Goal: Task Accomplishment & Management: Manage account settings

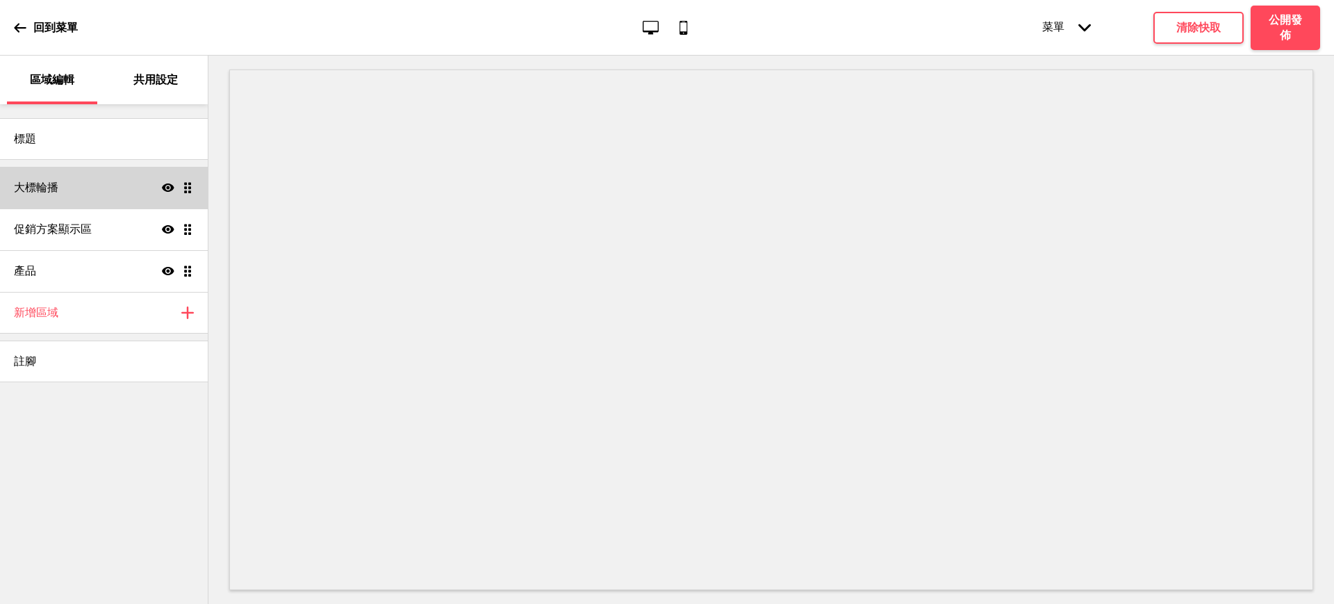
click at [90, 196] on div "大標輪播 顯示 拖曳" at bounding box center [104, 188] width 208 height 42
select select "10000"
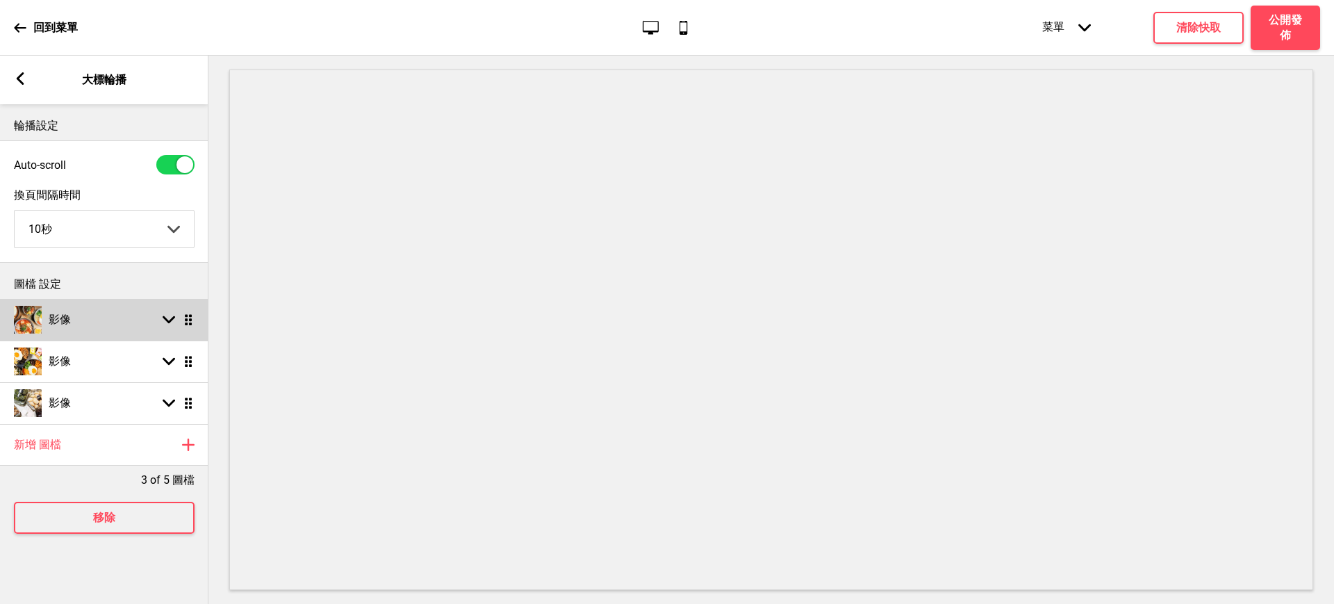
click at [173, 317] on rect at bounding box center [169, 319] width 13 height 13
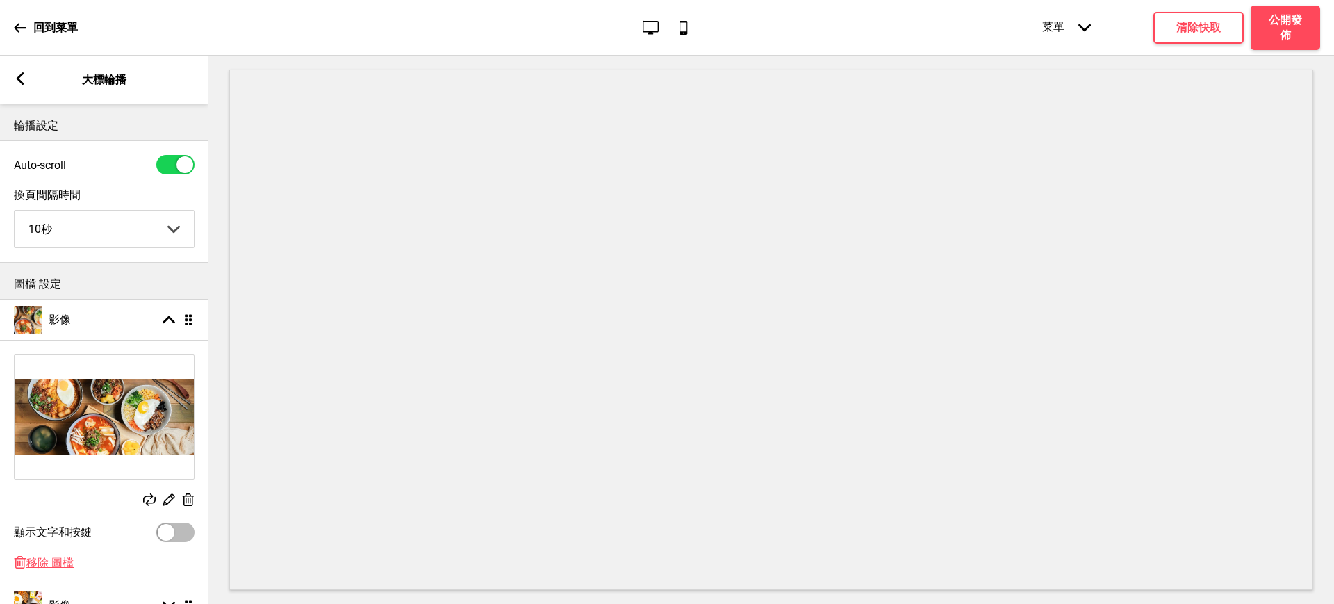
scroll to position [116, 0]
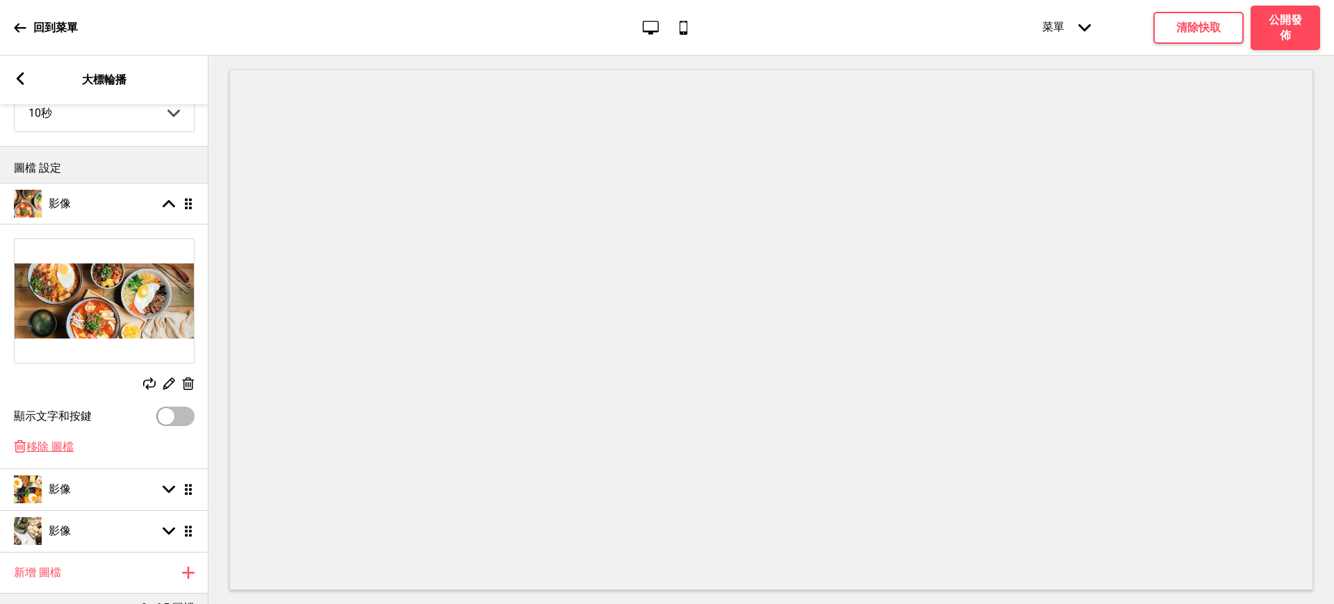
click at [165, 412] on div at bounding box center [166, 416] width 17 height 17
checkbox input "true"
select select "right"
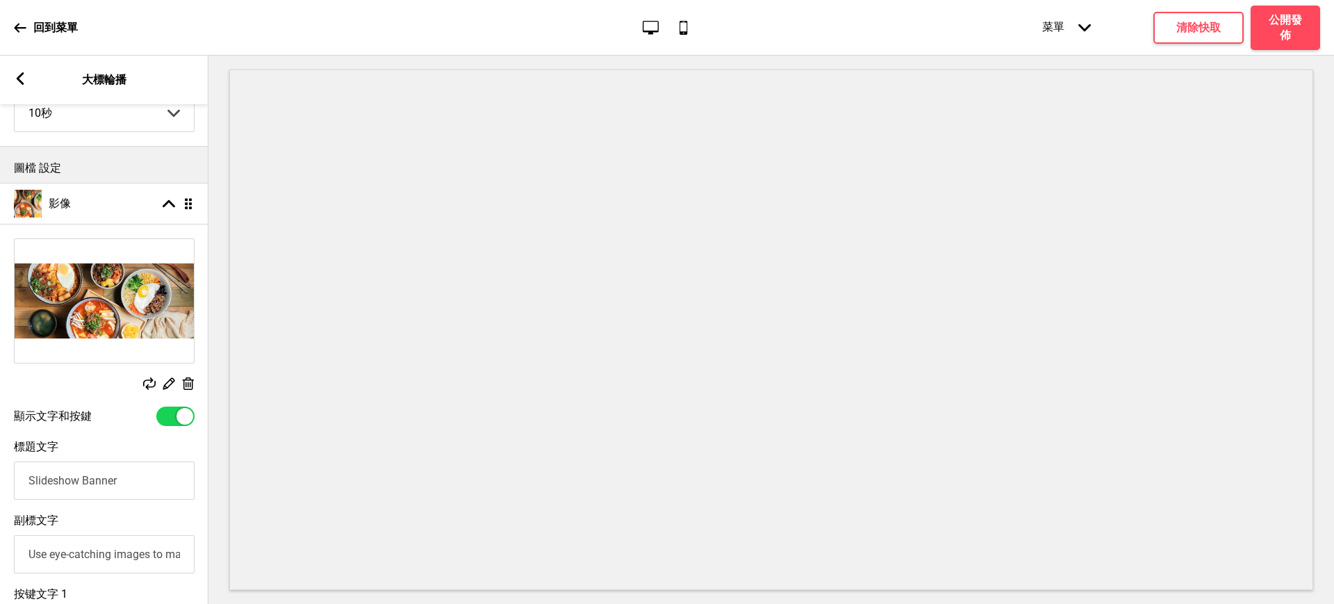
scroll to position [231, 0]
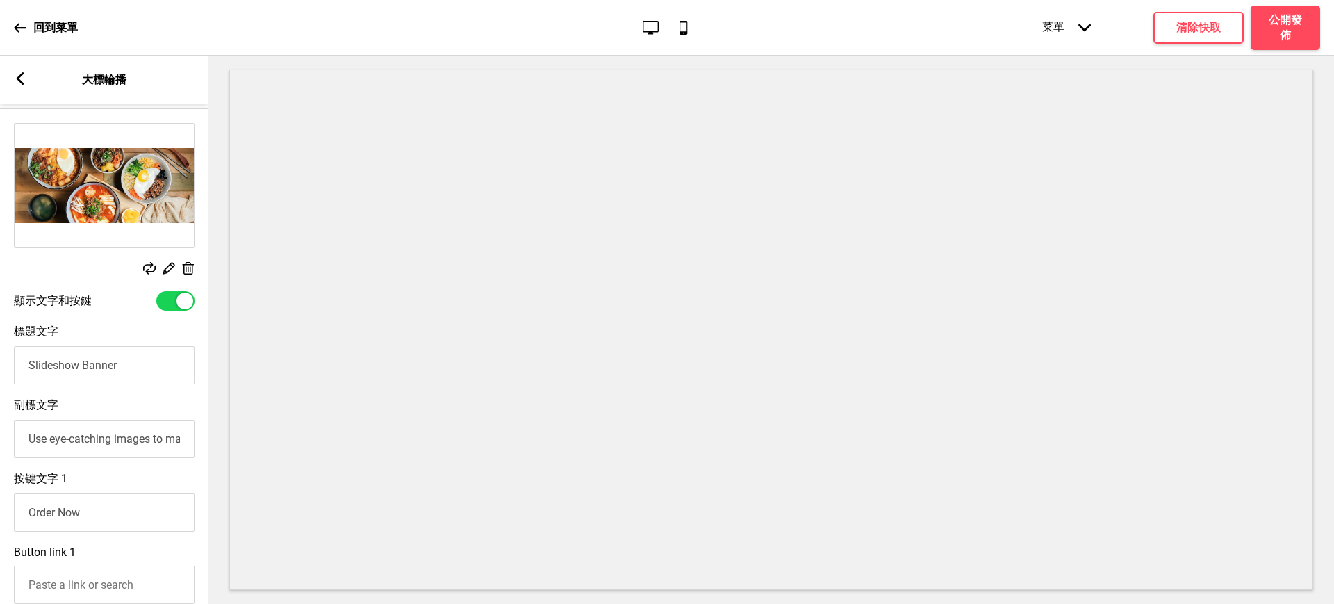
drag, startPoint x: 138, startPoint y: 370, endPoint x: 0, endPoint y: 359, distance: 138.7
click at [0, 359] on div "標題文字 Slideshow Banner" at bounding box center [104, 355] width 208 height 74
type input "訂購滿2千以上 免費送到辦公室"
click at [91, 441] on input "Use eye-catching images to make a strong first impression of your brand" at bounding box center [104, 439] width 181 height 38
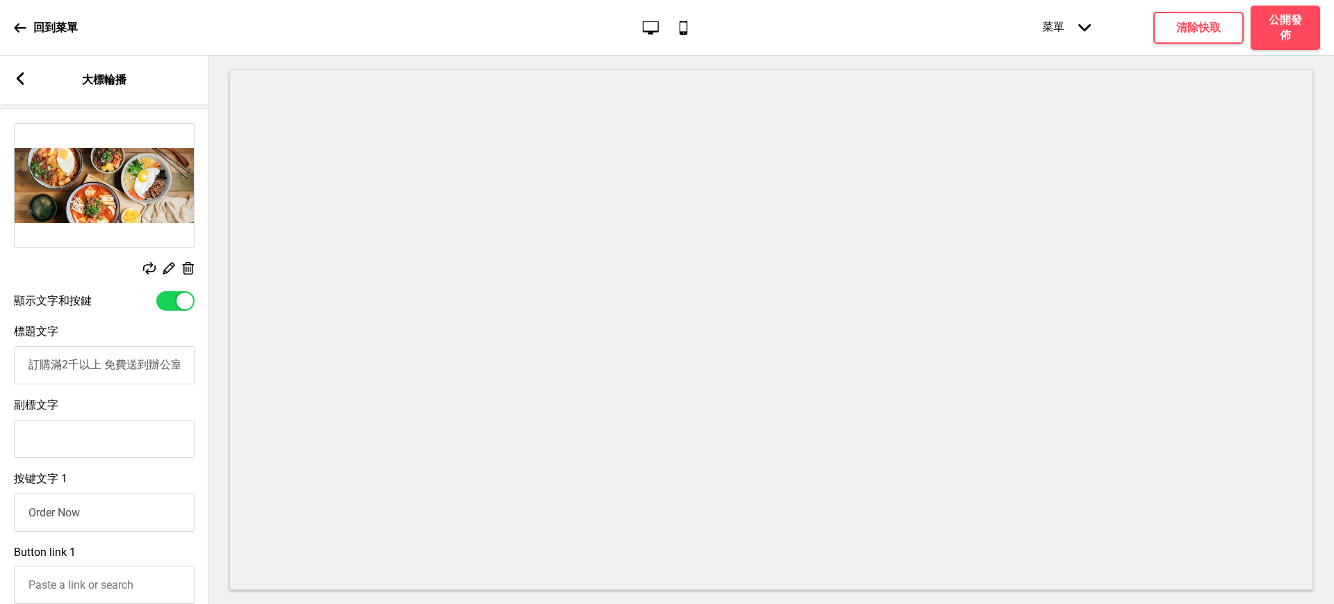
scroll to position [347, 0]
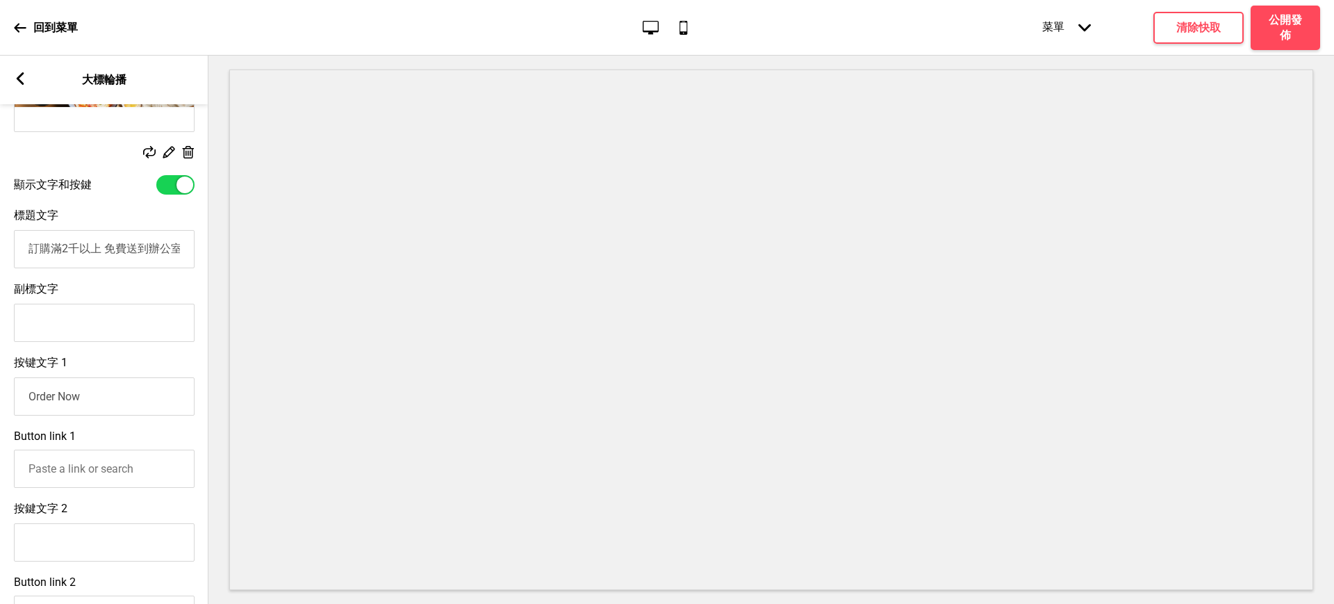
drag, startPoint x: 101, startPoint y: 408, endPoint x: 0, endPoint y: 408, distance: 101.4
click at [0, 408] on div "按键文字 1 Order Now" at bounding box center [104, 386] width 208 height 74
type input "快"
type input "馬上訂購 中午吃飯免煩惱"
click at [107, 480] on input "Button link 1" at bounding box center [104, 469] width 181 height 38
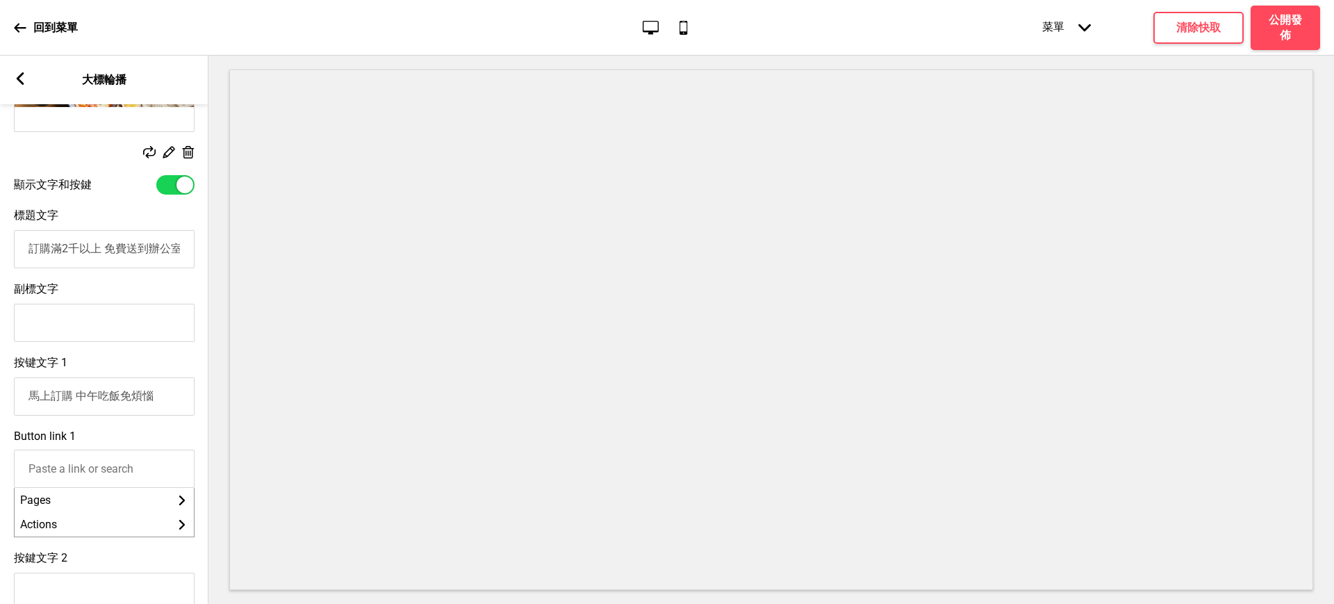
paste input "[URL][DOMAIN_NAME]"
type input "[URL][DOMAIN_NAME]"
click at [106, 500] on li "[URL][DOMAIN_NAME]" at bounding box center [104, 500] width 179 height 24
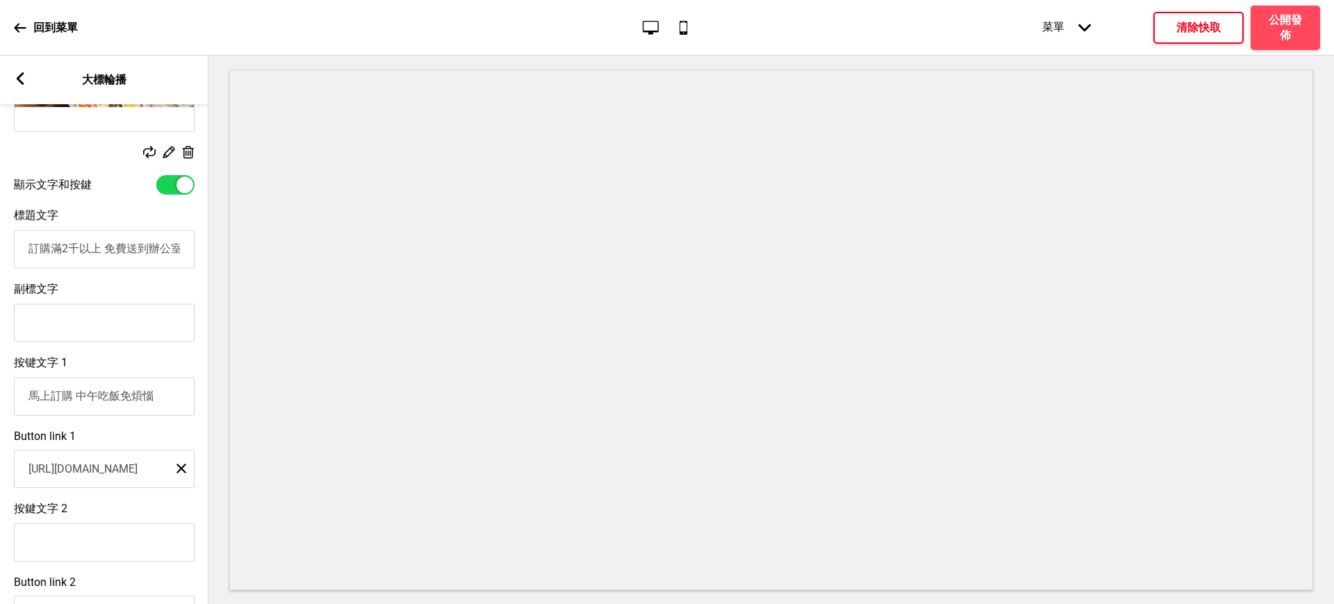
click at [1183, 35] on button "清除快取" at bounding box center [1198, 28] width 90 height 32
click at [1288, 21] on h4 "公開發佈" at bounding box center [1286, 28] width 42 height 31
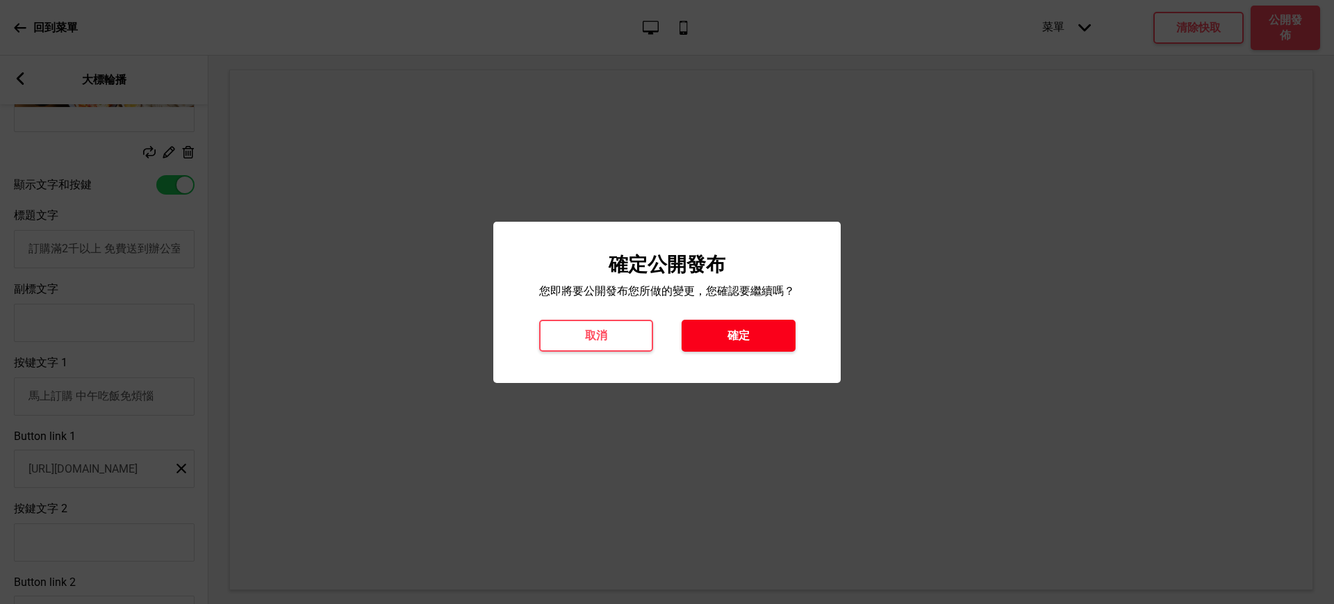
click at [775, 337] on button "確定" at bounding box center [739, 336] width 114 height 32
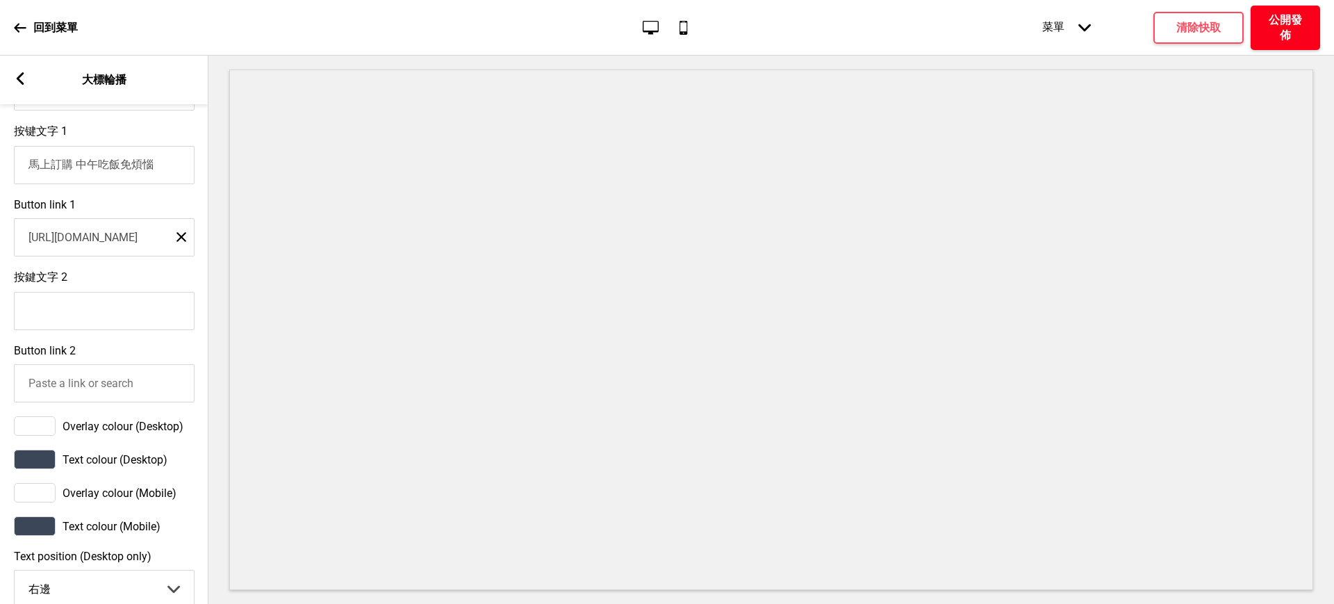
scroll to position [695, 0]
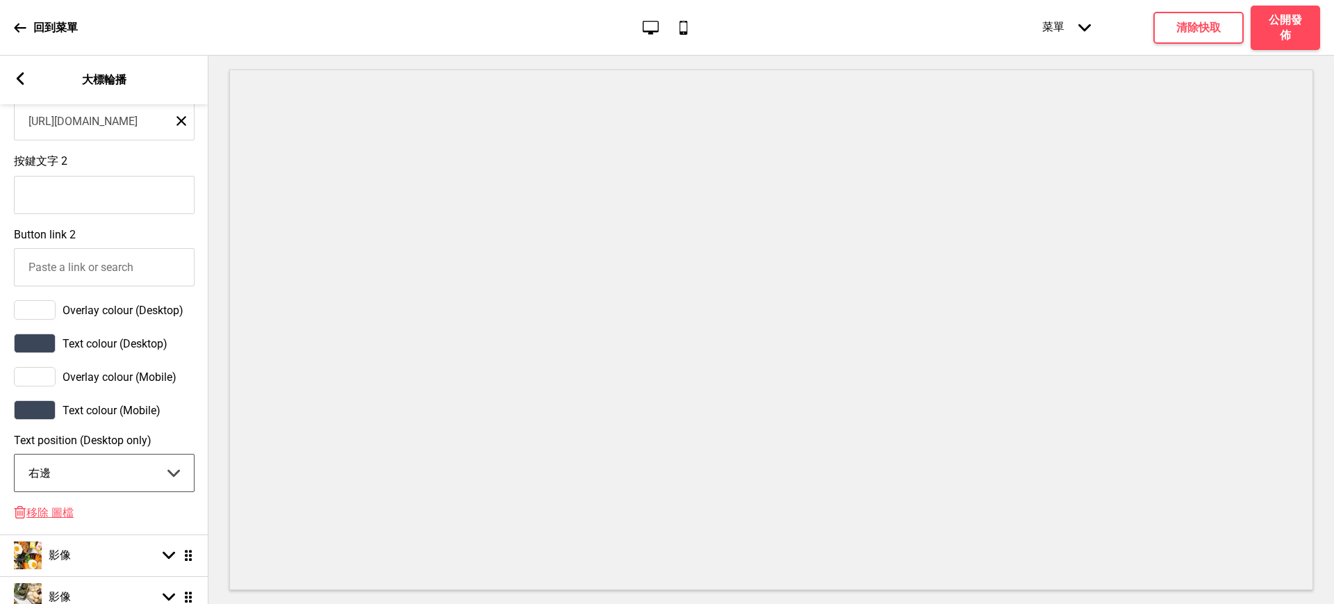
click at [81, 489] on select "中間 左邊 右邊" at bounding box center [104, 472] width 179 height 37
select select "left"
click at [15, 468] on select "中間 左邊 右邊" at bounding box center [104, 472] width 179 height 37
click at [1223, 31] on button "清除快取" at bounding box center [1198, 28] width 90 height 32
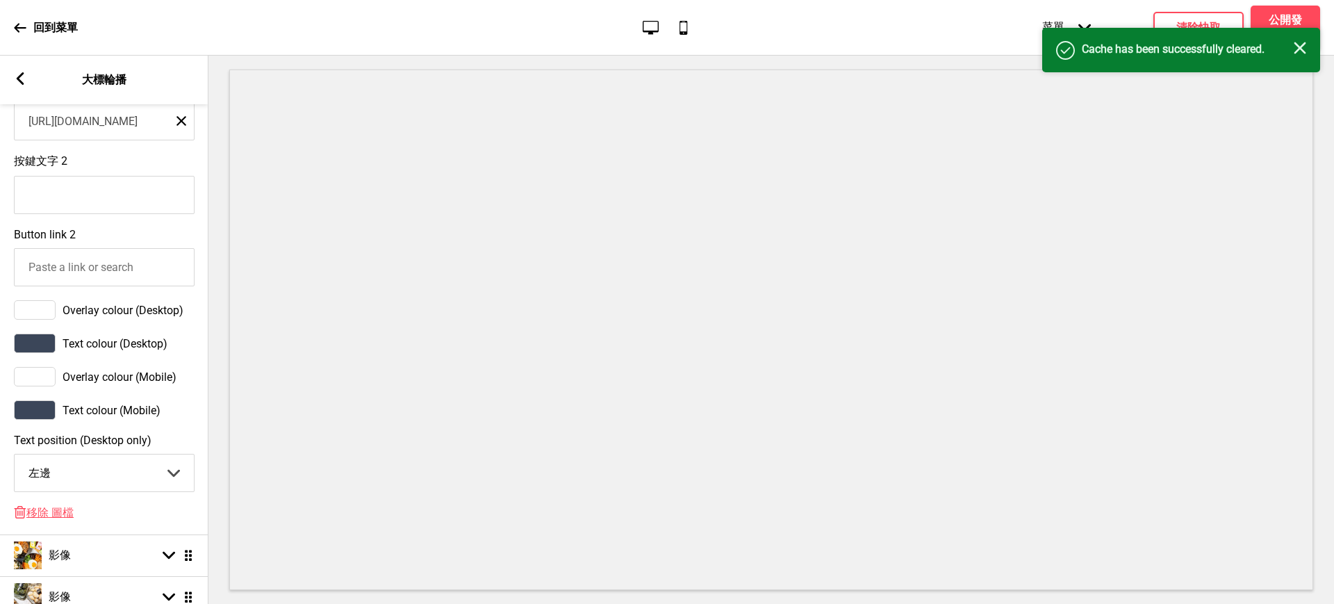
click at [1306, 40] on div "成功 Cache has been successfully cleared. 关闭" at bounding box center [1181, 50] width 278 height 44
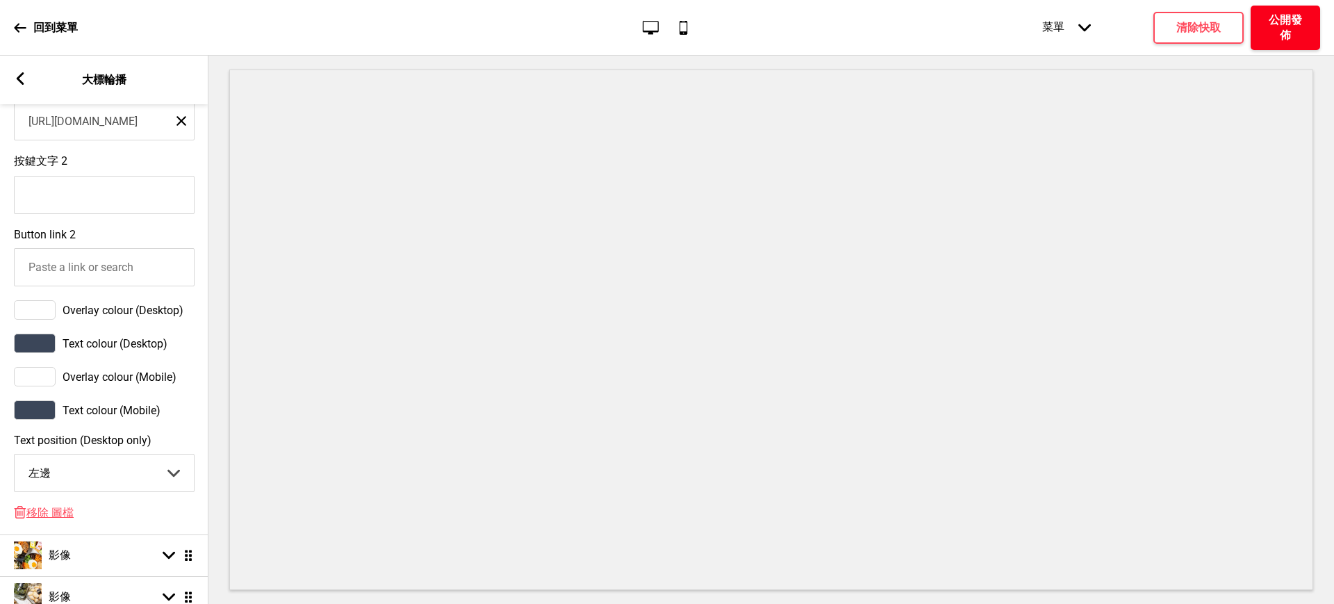
click at [1290, 29] on h4 "公開發佈" at bounding box center [1286, 28] width 42 height 31
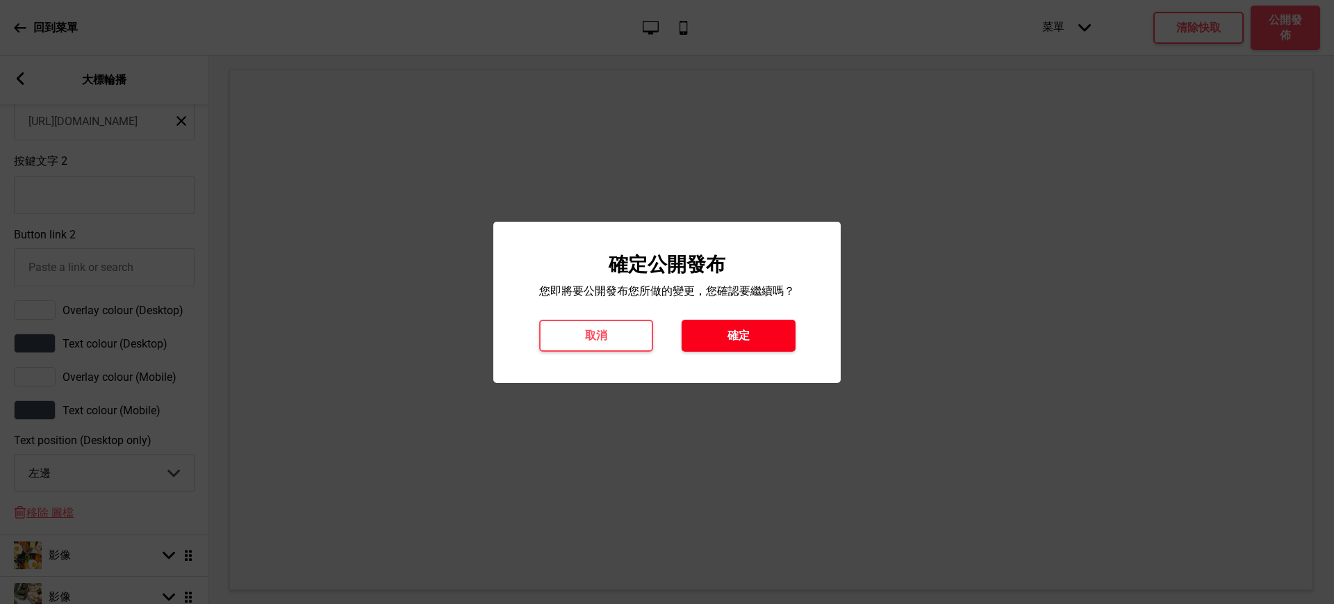
click at [762, 338] on button "確定" at bounding box center [739, 336] width 114 height 32
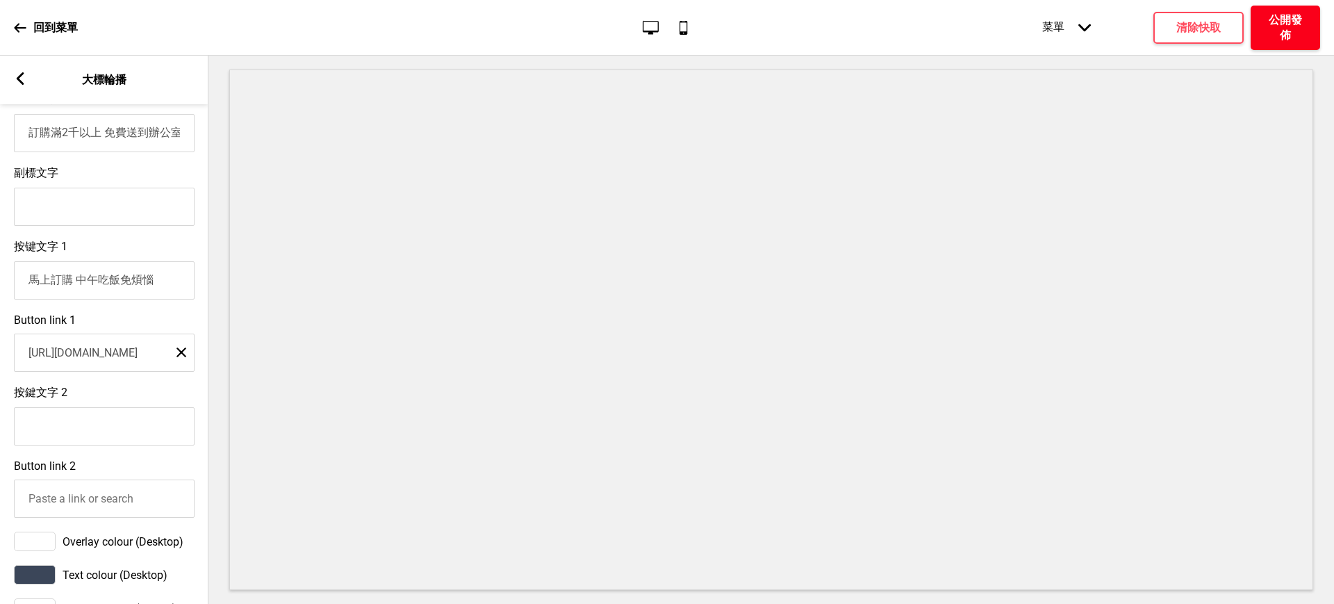
scroll to position [231, 0]
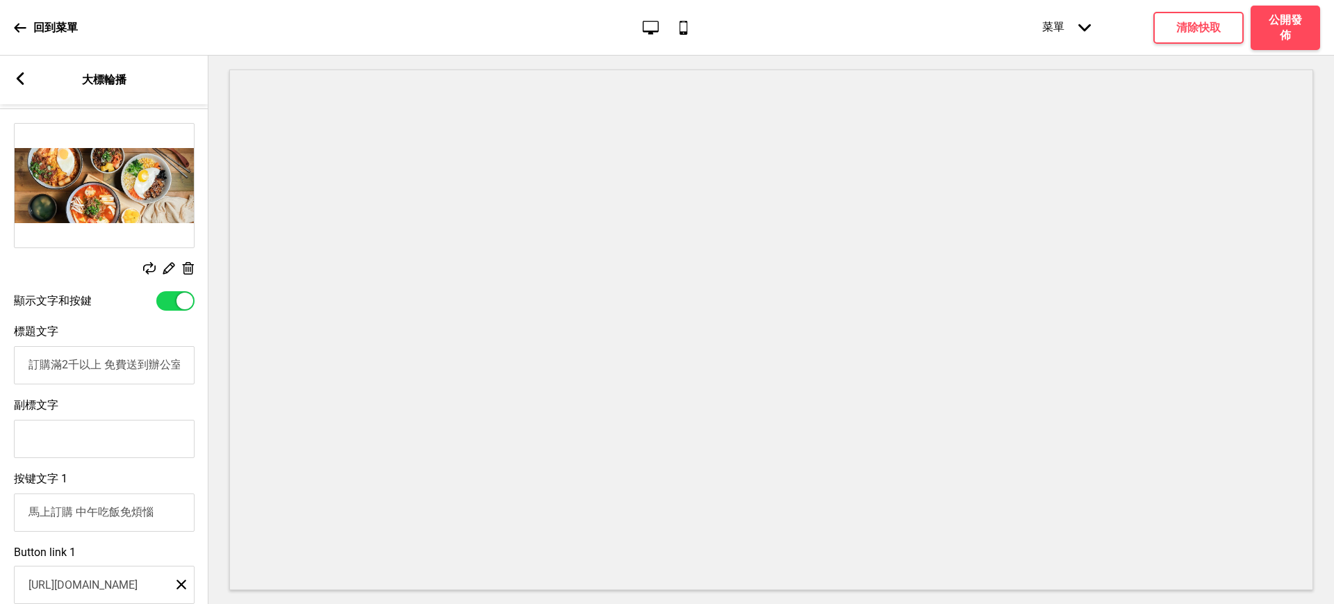
drag, startPoint x: 50, startPoint y: 366, endPoint x: 18, endPoint y: 366, distance: 32.0
click at [18, 366] on input "訂購滿2千以上 免費送到辦公室" at bounding box center [104, 365] width 181 height 38
drag, startPoint x: 62, startPoint y: 368, endPoint x: 6, endPoint y: 370, distance: 55.7
click at [6, 370] on div "標題文字 訂購滿2千以上 免費送到辦公室" at bounding box center [104, 355] width 208 height 74
click at [63, 370] on input "訂購滿2千以上 免費送到辦公室" at bounding box center [104, 365] width 181 height 38
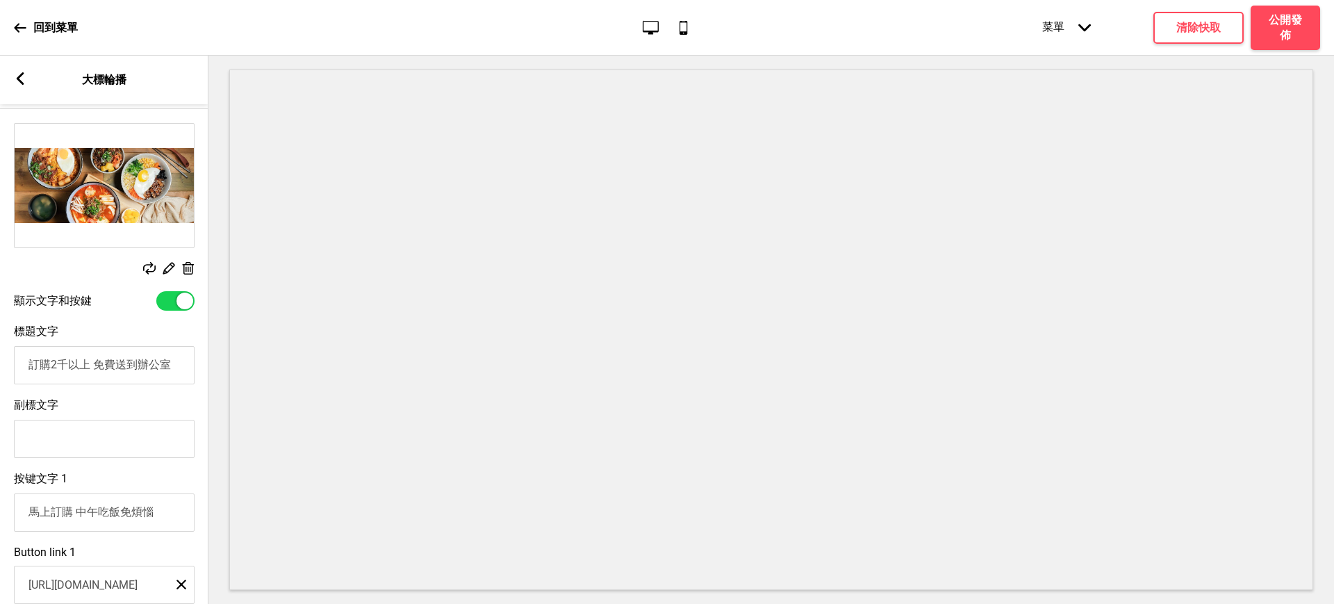
click at [69, 370] on input "訂購2千以上 免費送到辦公室" at bounding box center [104, 365] width 181 height 38
drag, startPoint x: 49, startPoint y: 371, endPoint x: 22, endPoint y: 375, distance: 28.0
click at [22, 375] on input "訂購2千以上 免費送到辦公室" at bounding box center [104, 365] width 181 height 38
drag, startPoint x: 63, startPoint y: 369, endPoint x: 50, endPoint y: 370, distance: 13.3
click at [50, 370] on input "2千以上 免費送到辦公室" at bounding box center [104, 365] width 181 height 38
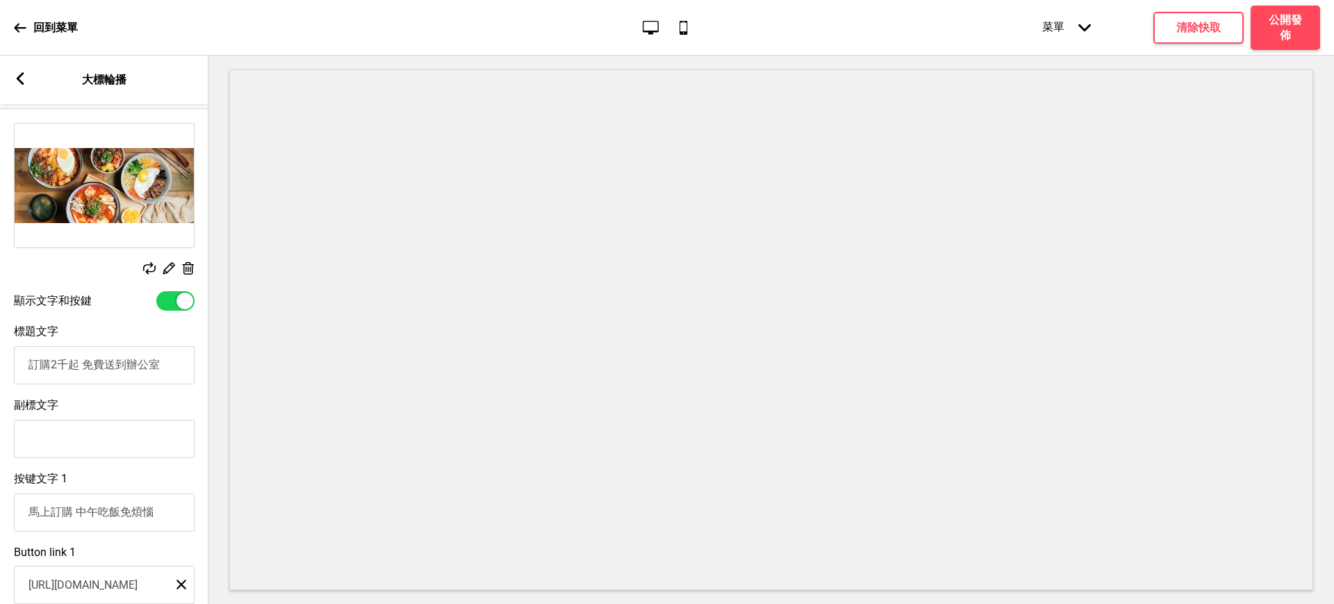
click at [122, 363] on input "訂購2千起 免費送到辦公室" at bounding box center [104, 365] width 181 height 38
type input "訂購2千起 免費送達辦公室"
click at [1199, 27] on h4 "清除快取" at bounding box center [1198, 27] width 44 height 15
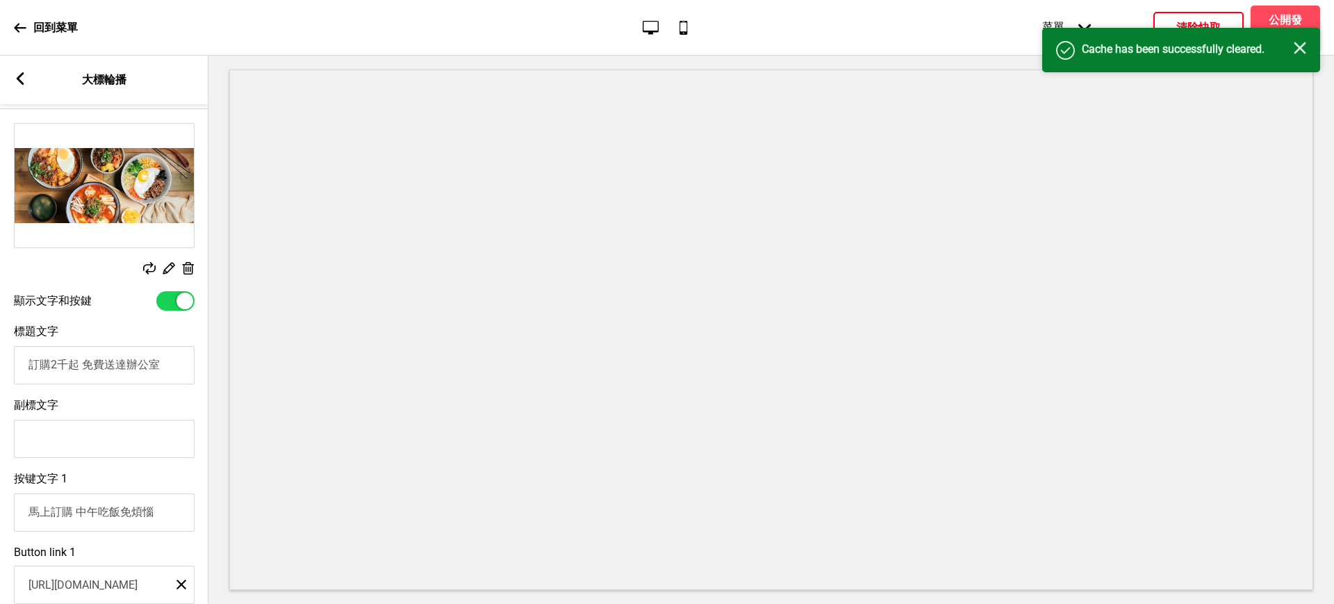
click at [1301, 50] on rect at bounding box center [1300, 48] width 13 height 13
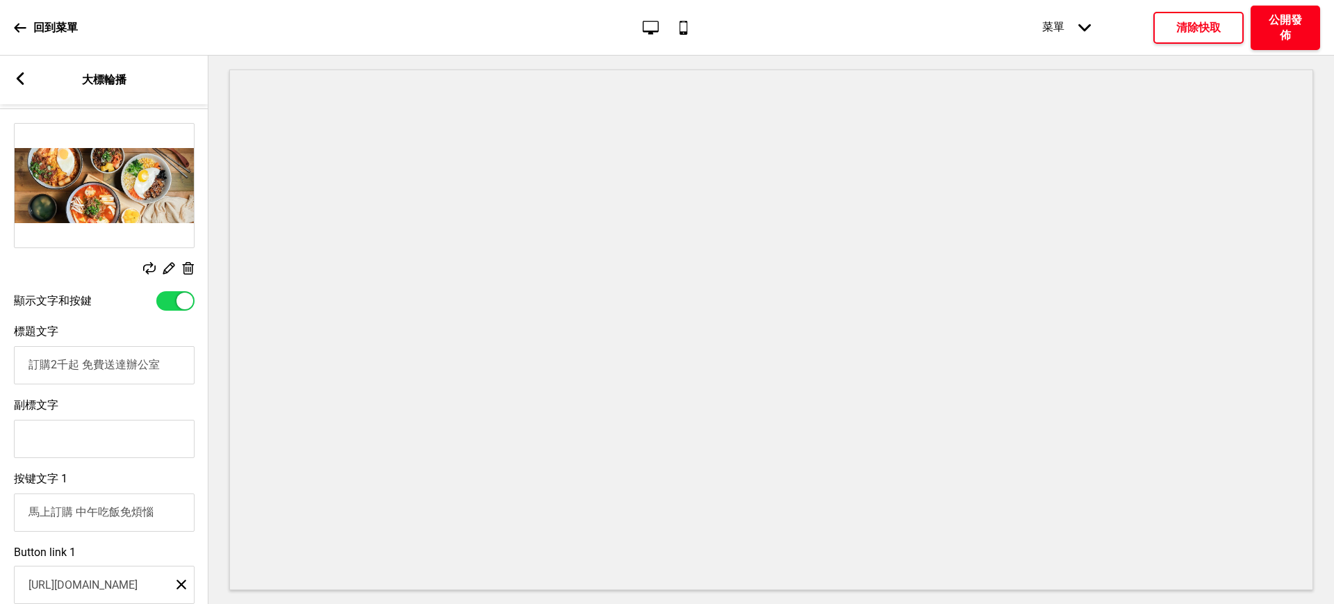
click at [1295, 16] on h4 "公開發佈" at bounding box center [1286, 28] width 42 height 31
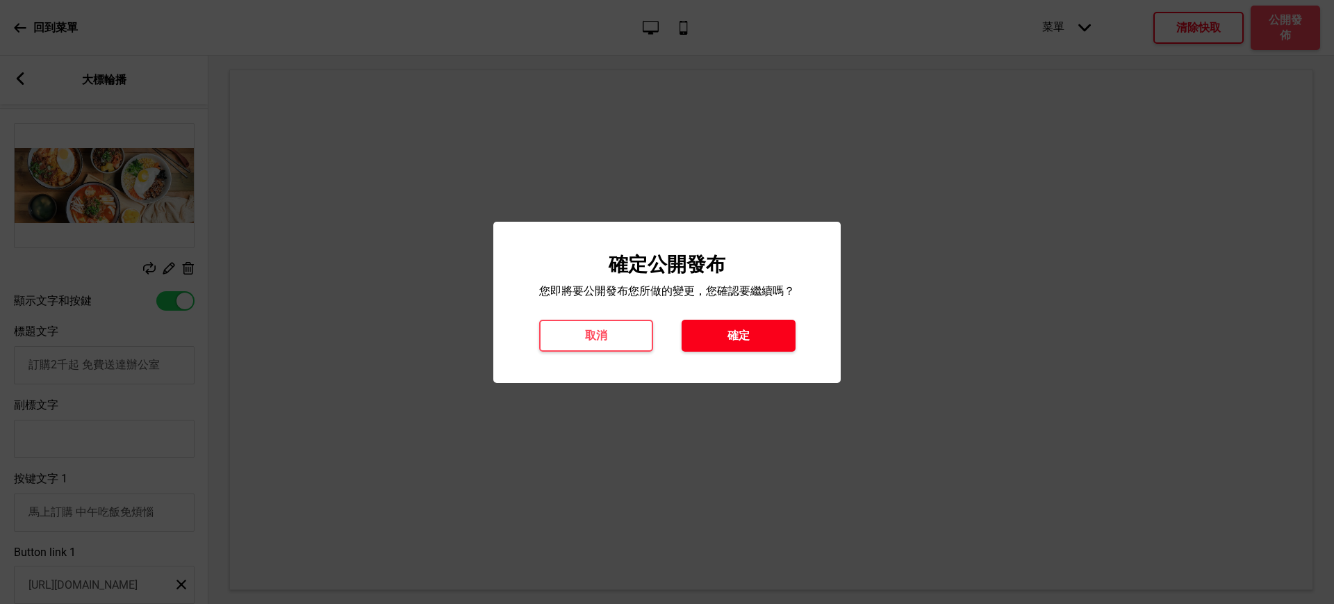
click at [753, 324] on button "確定" at bounding box center [739, 336] width 114 height 32
